Goal: Participate in discussion: Engage in conversation with other users on a specific topic

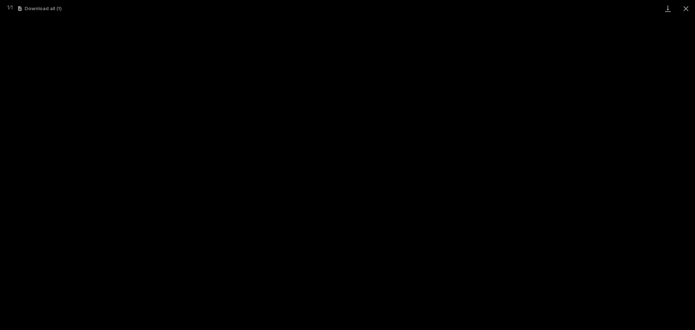
scroll to position [18, 0]
click at [683, 7] on button "Close gallery" at bounding box center [686, 8] width 18 height 17
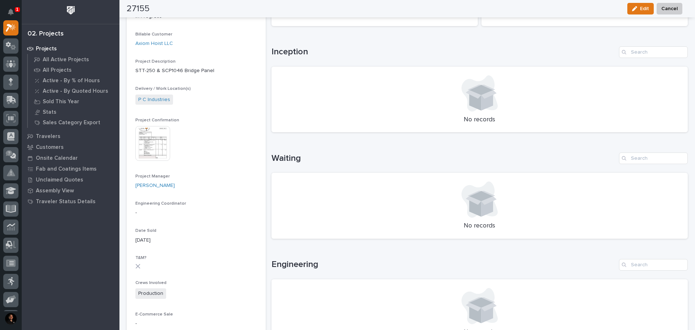
scroll to position [0, 0]
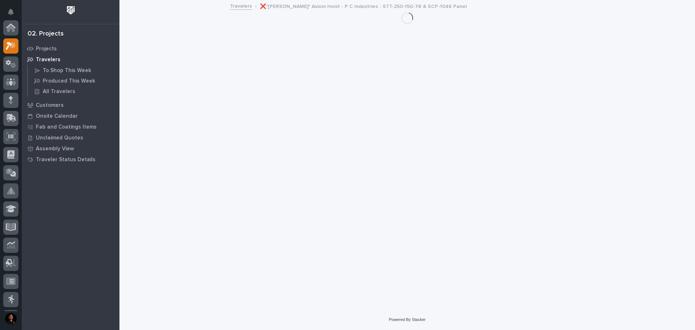
scroll to position [18, 0]
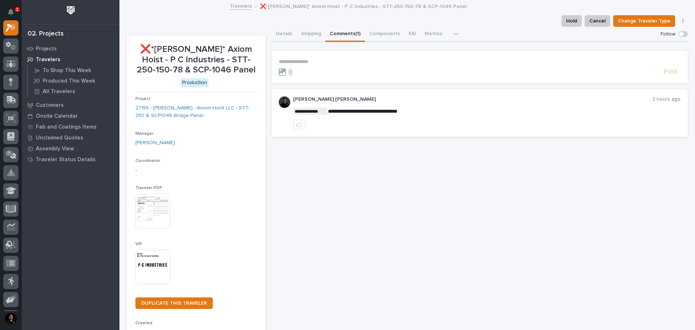
click at [327, 60] on p "**********" at bounding box center [480, 62] width 402 height 6
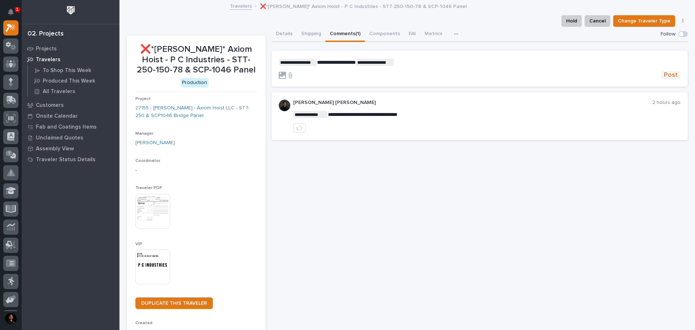
click at [670, 71] on span "Post" at bounding box center [671, 75] width 14 height 8
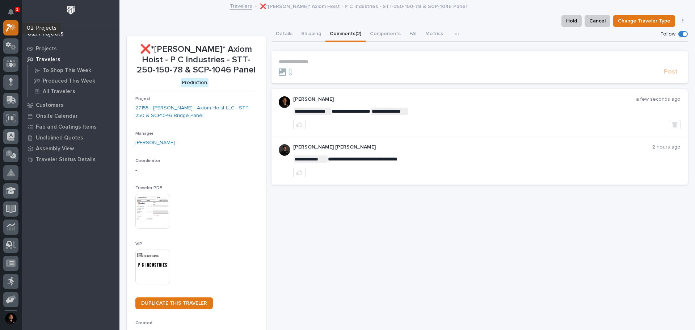
click at [12, 27] on icon at bounding box center [11, 28] width 10 height 8
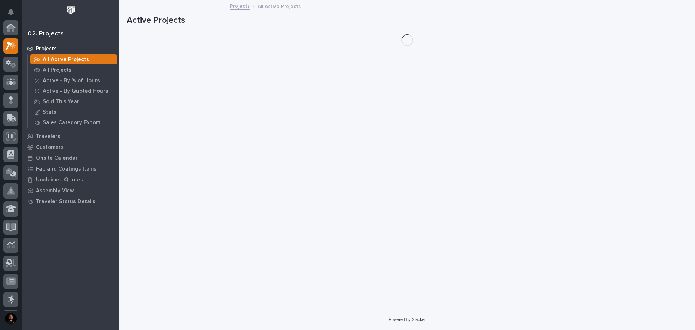
scroll to position [18, 0]
